Goal: Information Seeking & Learning: Learn about a topic

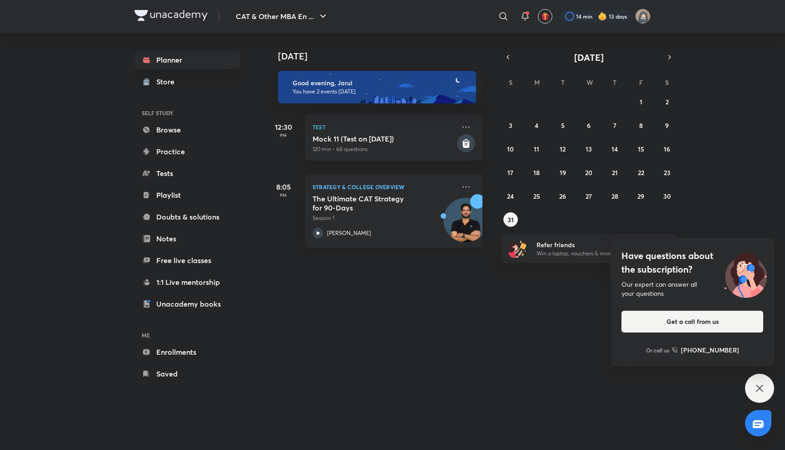
click at [440, 152] on p "120 min • 68 questions" at bounding box center [383, 149] width 143 height 8
click at [745, 384] on div "Have questions about the subscription? Our expert can answer all your questions…" at bounding box center [759, 388] width 29 height 29
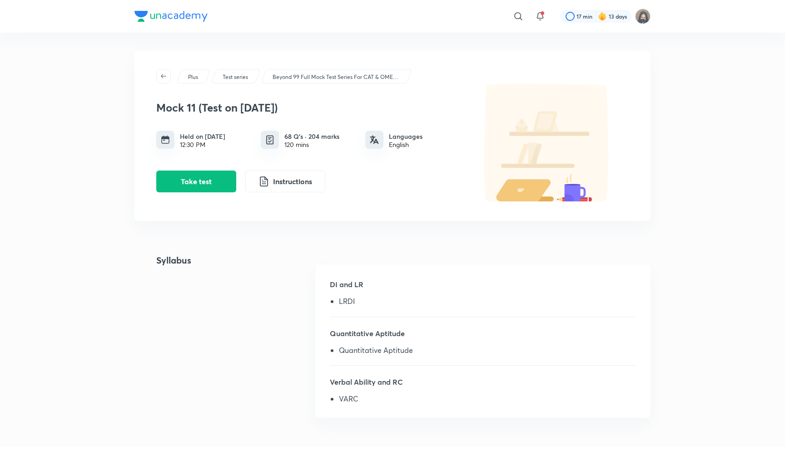
click at [155, 19] on img at bounding box center [170, 16] width 73 height 11
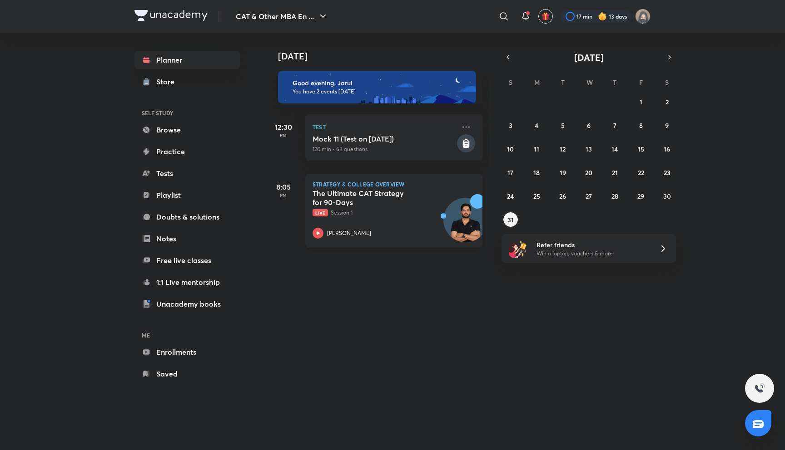
click at [372, 214] on p "Live Session 1" at bounding box center [383, 213] width 143 height 8
